Goal: Navigation & Orientation: Find specific page/section

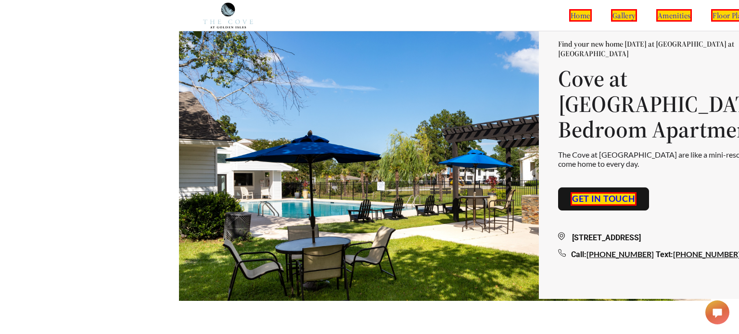
scroll to position [31, 0]
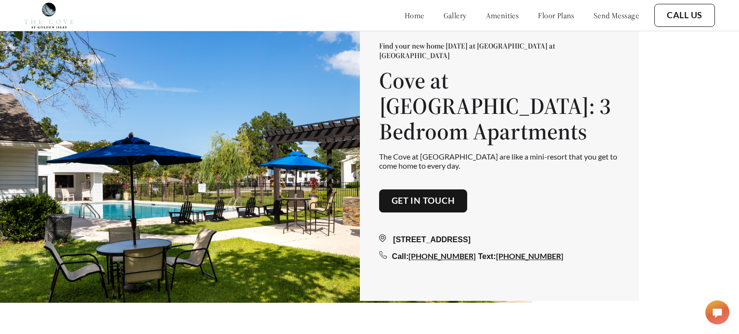
scroll to position [31, 0]
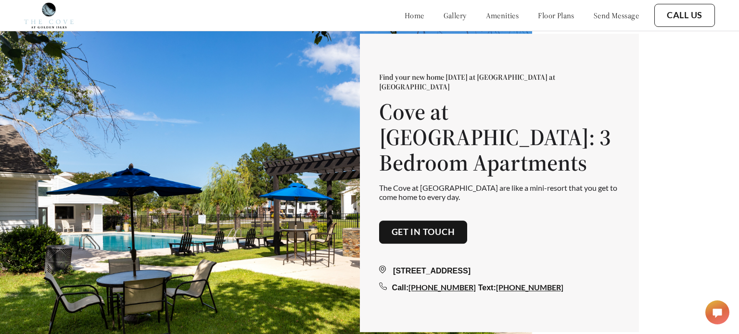
scroll to position [31, 0]
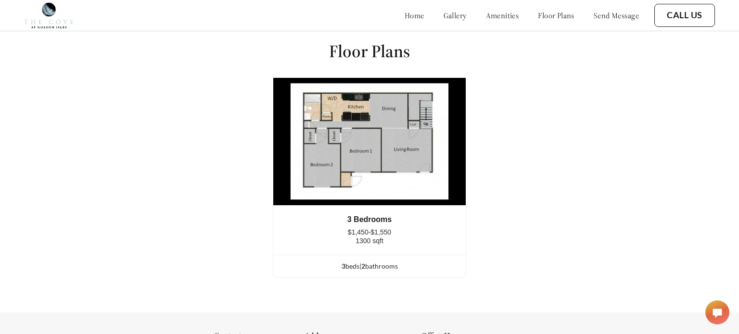
scroll to position [1144, 0]
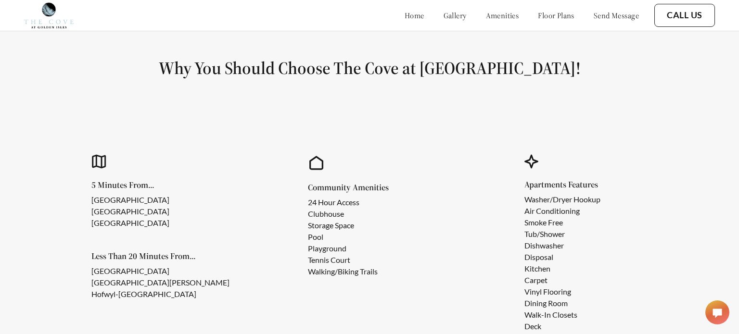
scroll to position [763, 0]
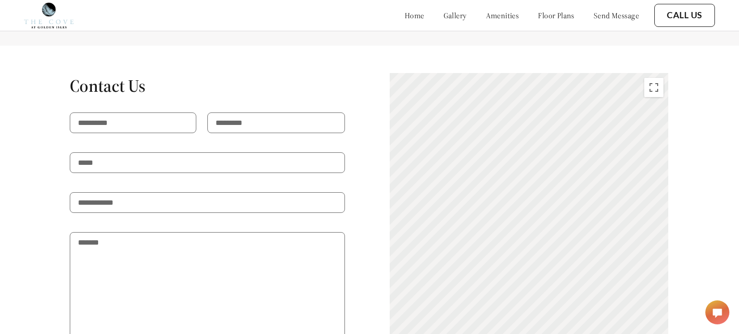
scroll to position [1540, 0]
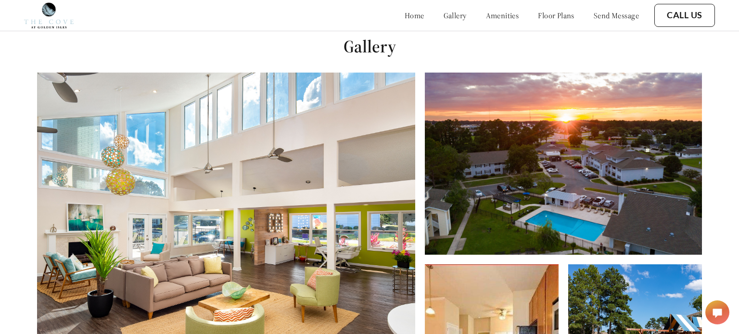
scroll to position [334, 0]
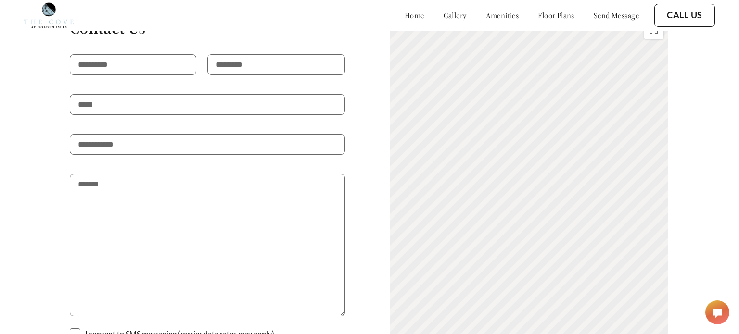
scroll to position [1543, 0]
